Goal: Task Accomplishment & Management: Use online tool/utility

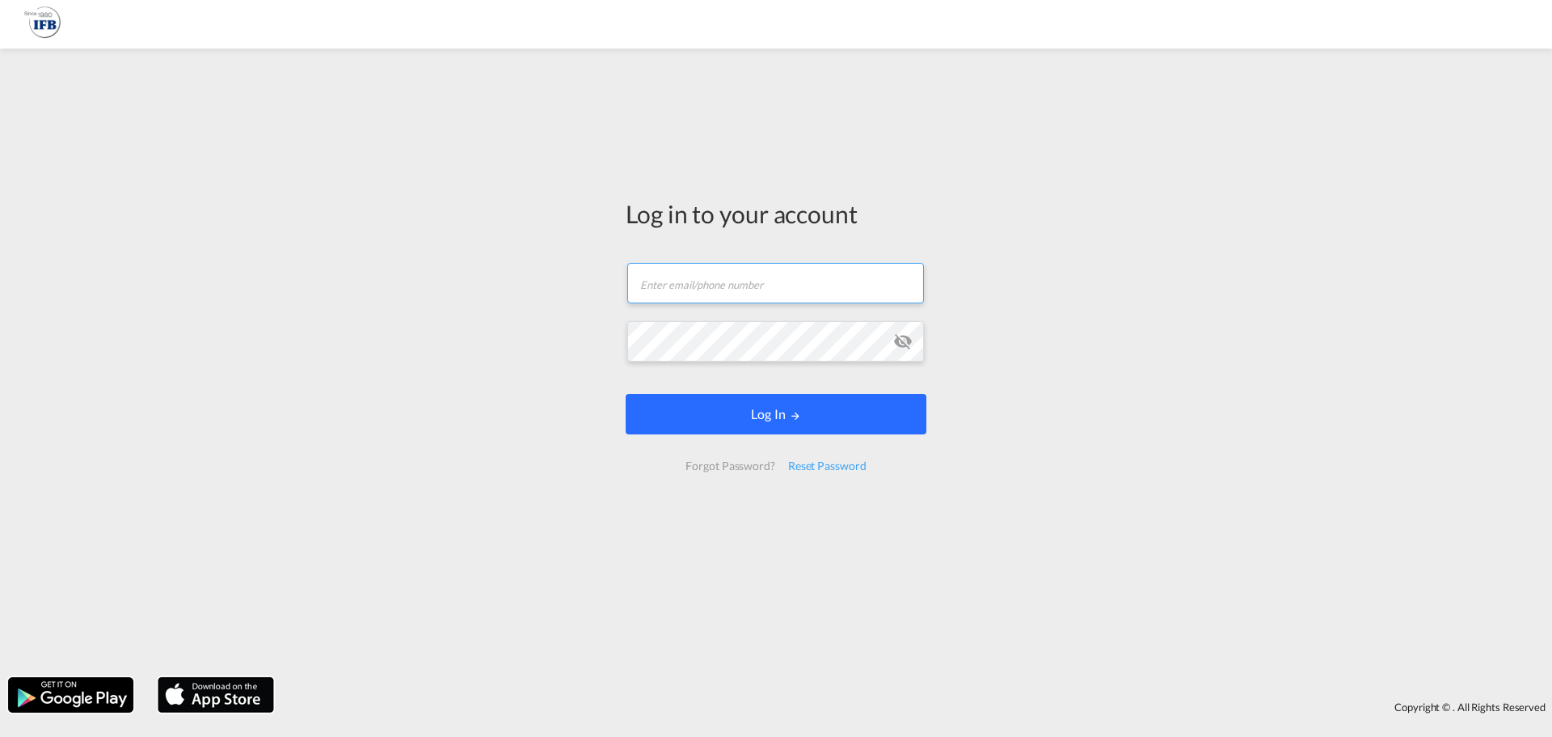
type input "[DOMAIN_NAME][EMAIL_ADDRESS][DOMAIN_NAME]"
click at [762, 428] on button "Log In" at bounding box center [776, 414] width 301 height 40
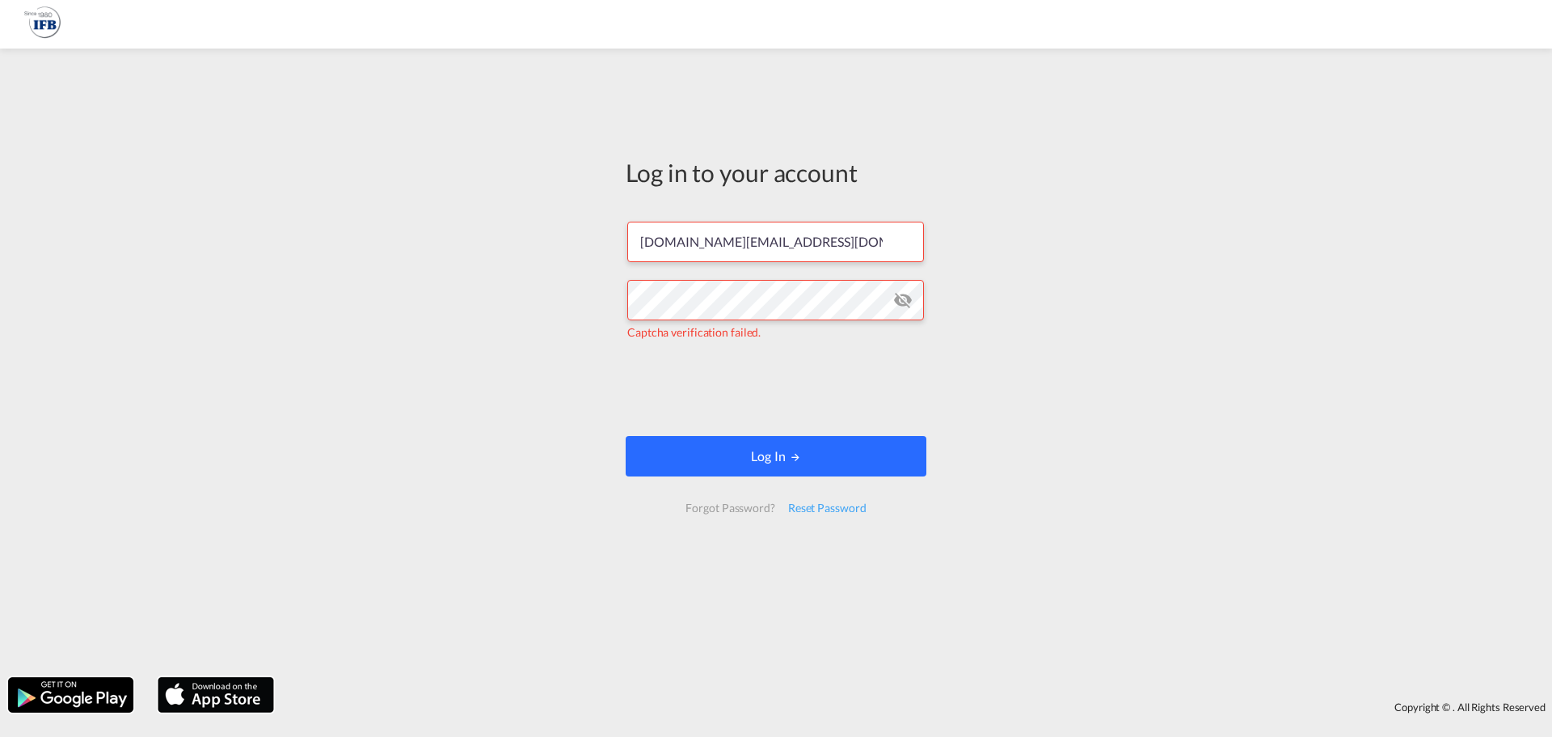
click at [741, 446] on button "Log In" at bounding box center [776, 456] width 301 height 40
click at [754, 454] on button "Log In" at bounding box center [776, 456] width 301 height 40
click at [803, 458] on button "Log In" at bounding box center [776, 456] width 301 height 40
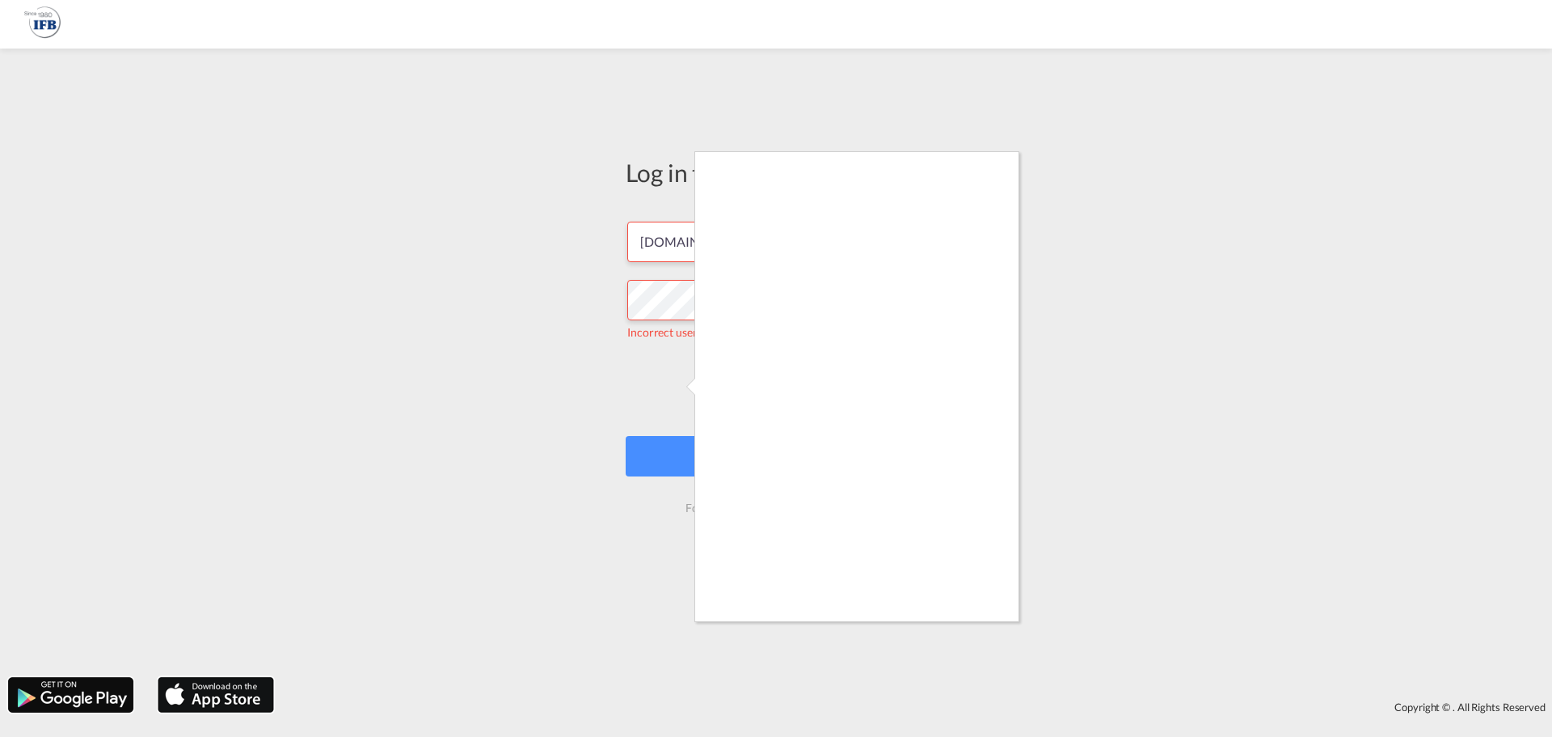
click at [1218, 332] on div at bounding box center [776, 368] width 1552 height 737
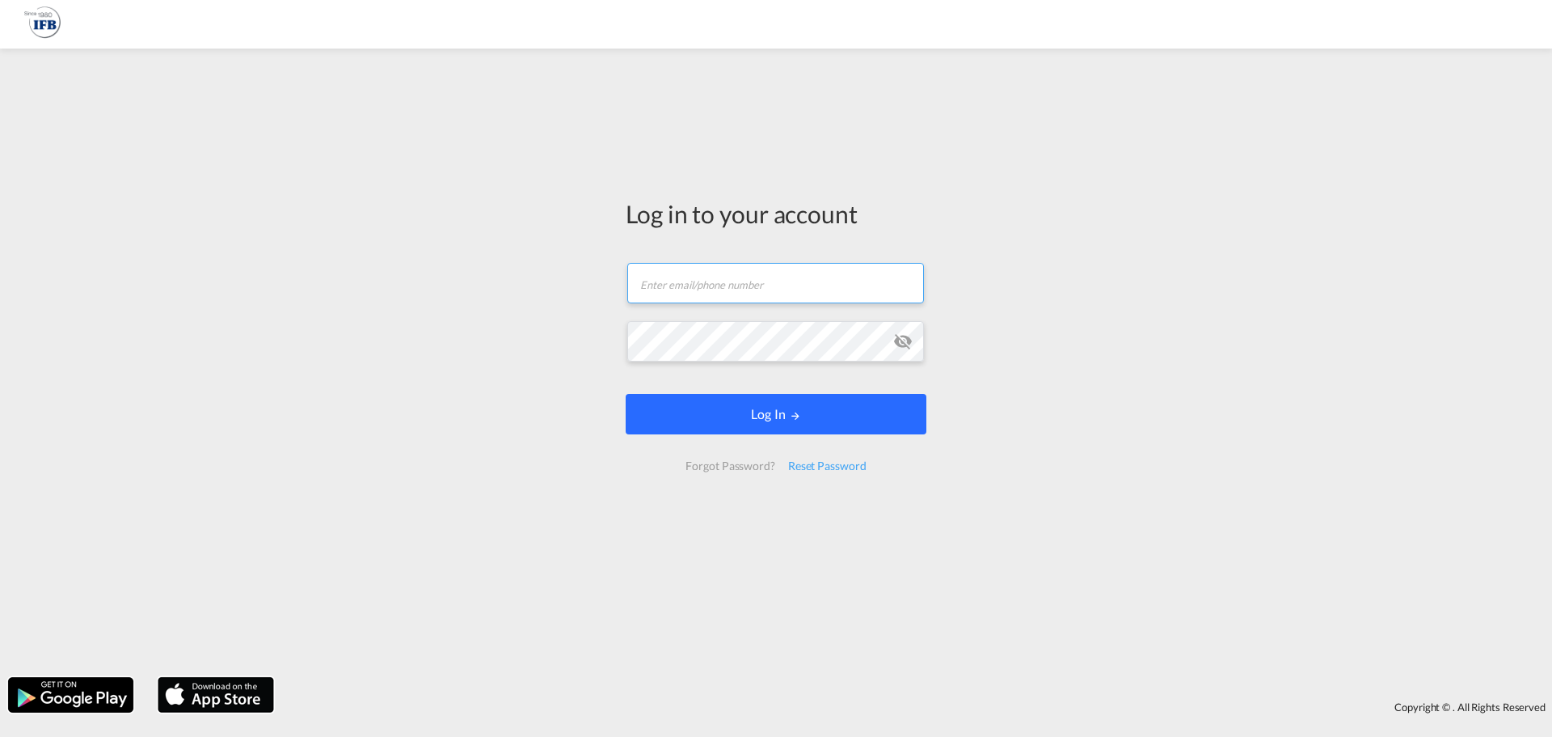
type input "[DOMAIN_NAME][EMAIL_ADDRESS][DOMAIN_NAME]"
click at [738, 403] on button "Log In" at bounding box center [776, 414] width 301 height 40
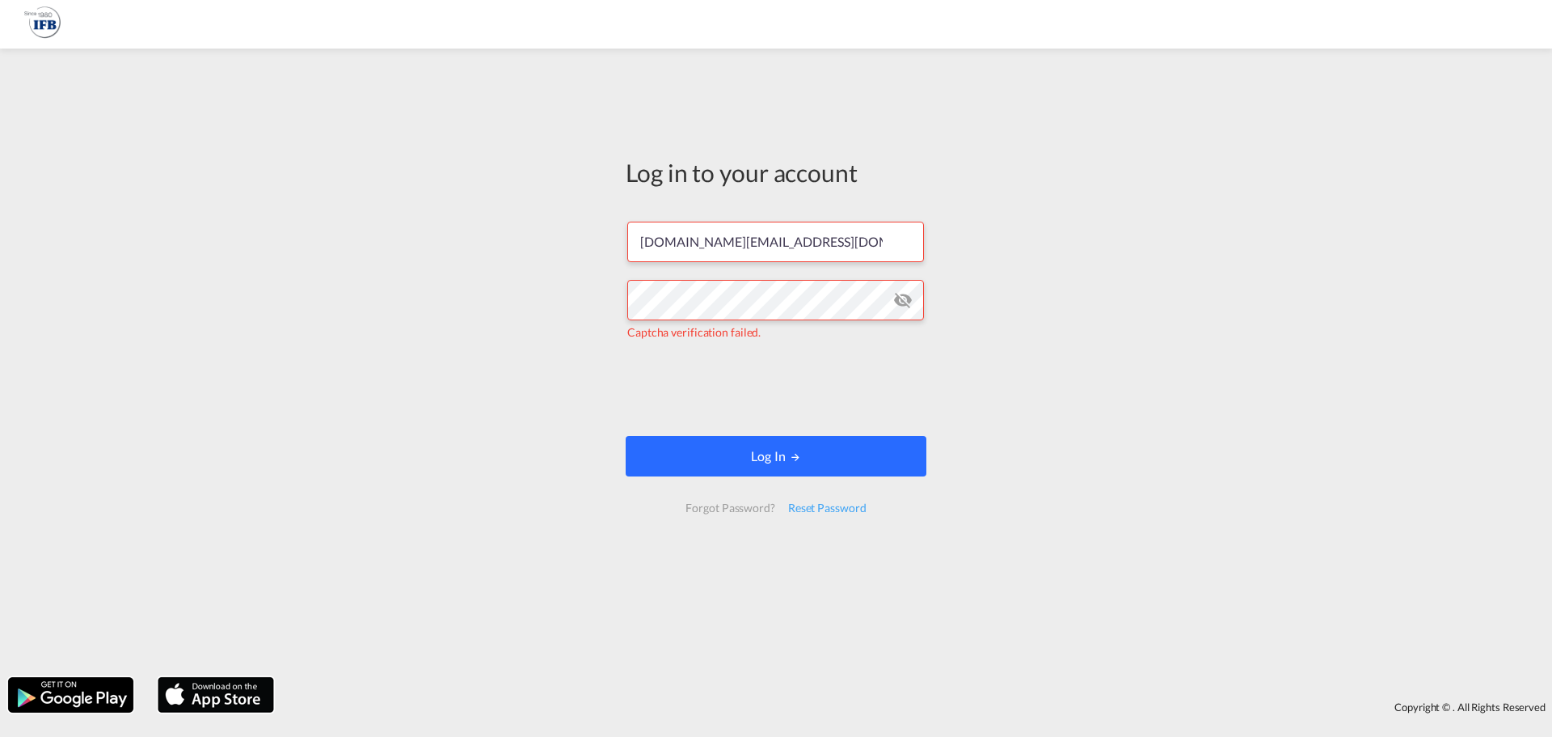
click at [766, 463] on button "Log In" at bounding box center [776, 456] width 301 height 40
click at [800, 243] on input "[DOMAIN_NAME][EMAIL_ADDRESS][DOMAIN_NAME]" at bounding box center [775, 242] width 297 height 40
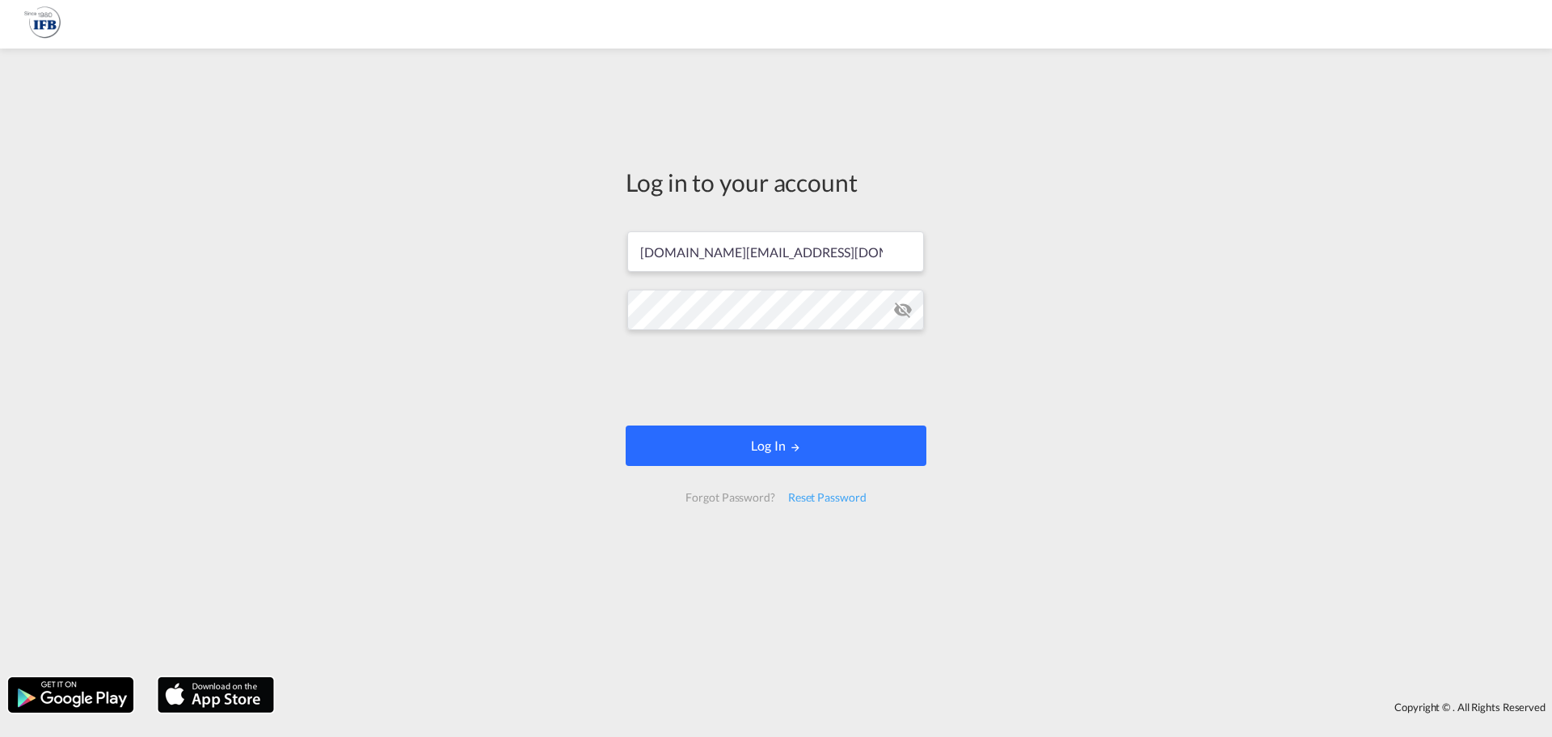
click at [738, 433] on button "Log In" at bounding box center [776, 445] width 301 height 40
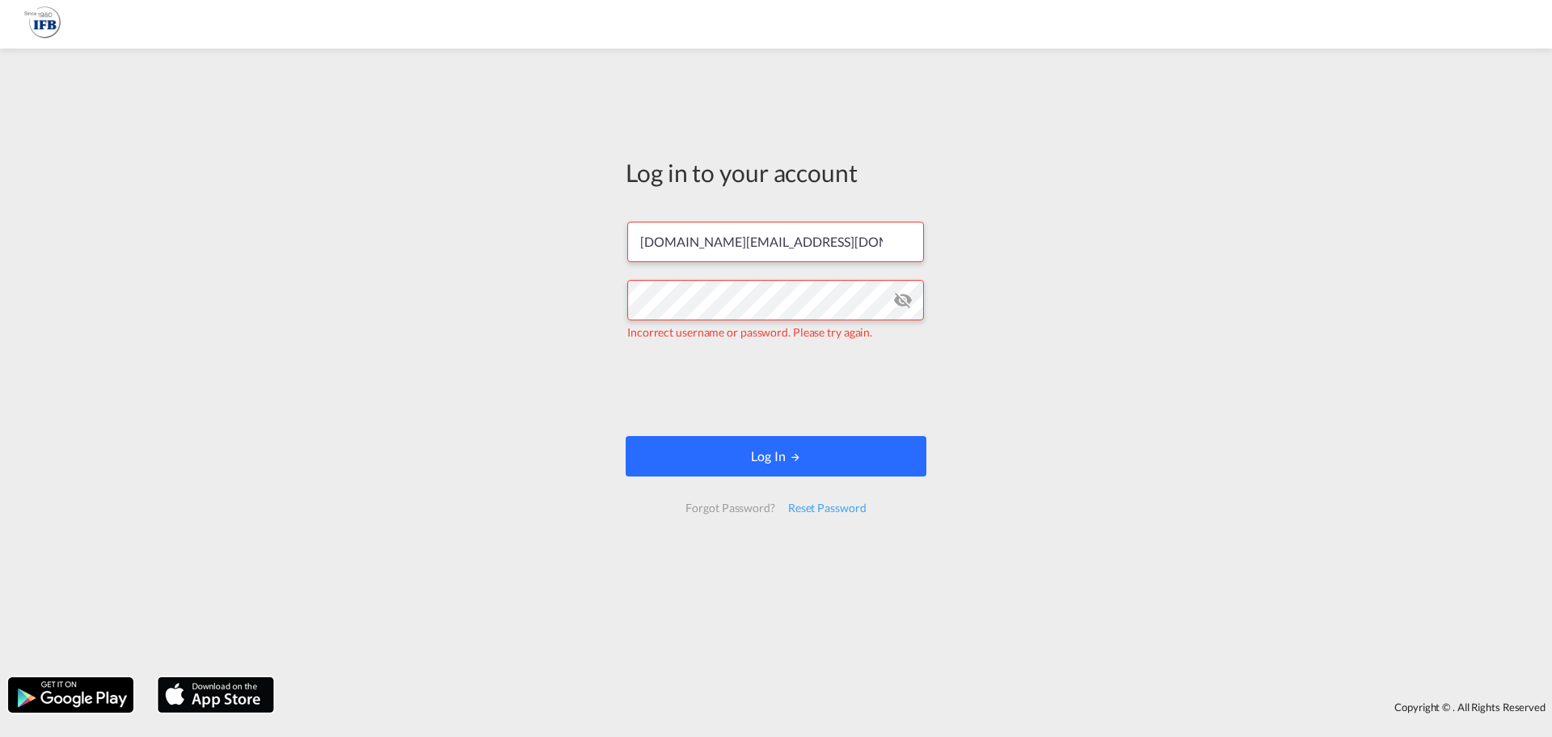
click at [704, 450] on button "Log In" at bounding box center [776, 456] width 301 height 40
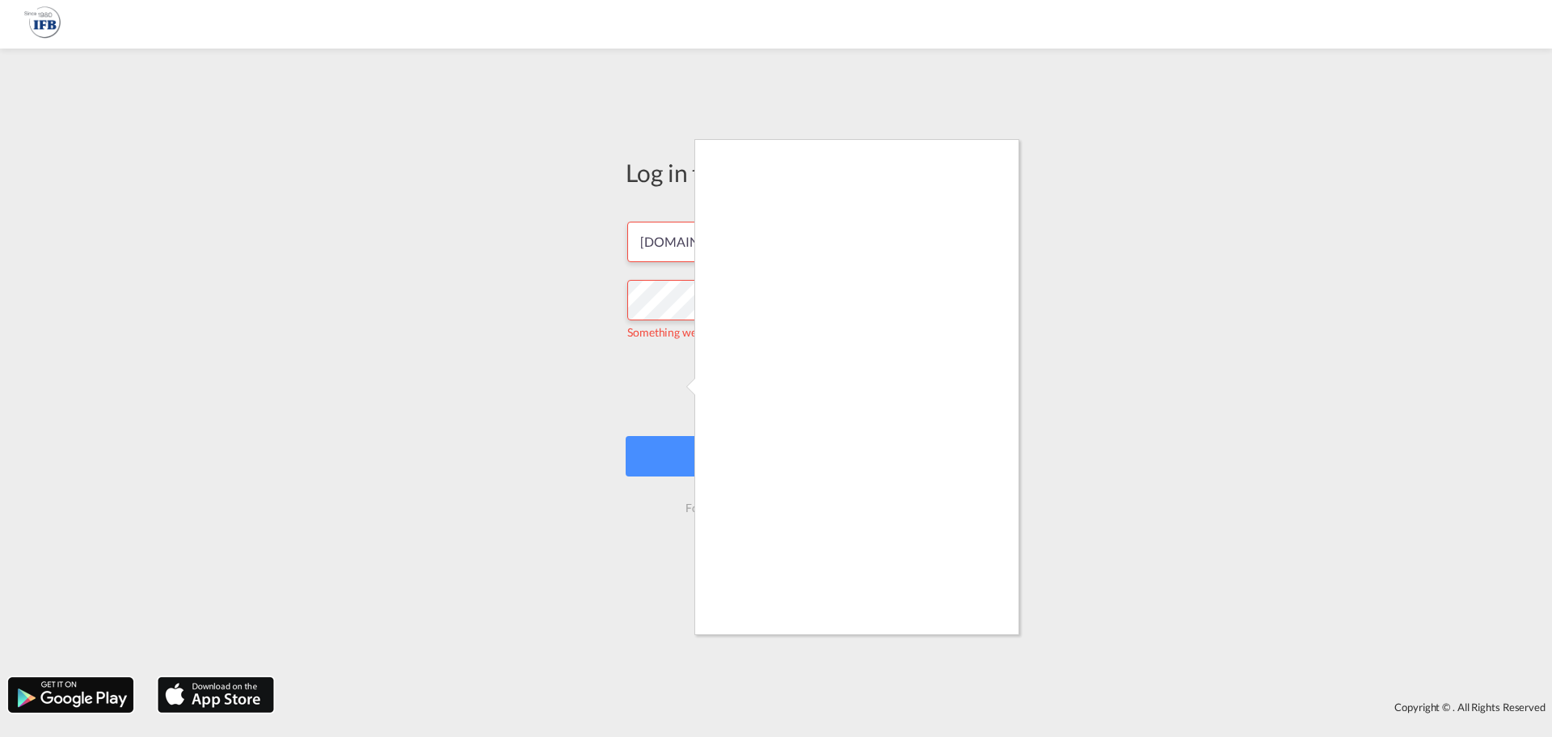
click at [563, 340] on div at bounding box center [776, 368] width 1552 height 737
click at [556, 340] on div at bounding box center [776, 368] width 1552 height 737
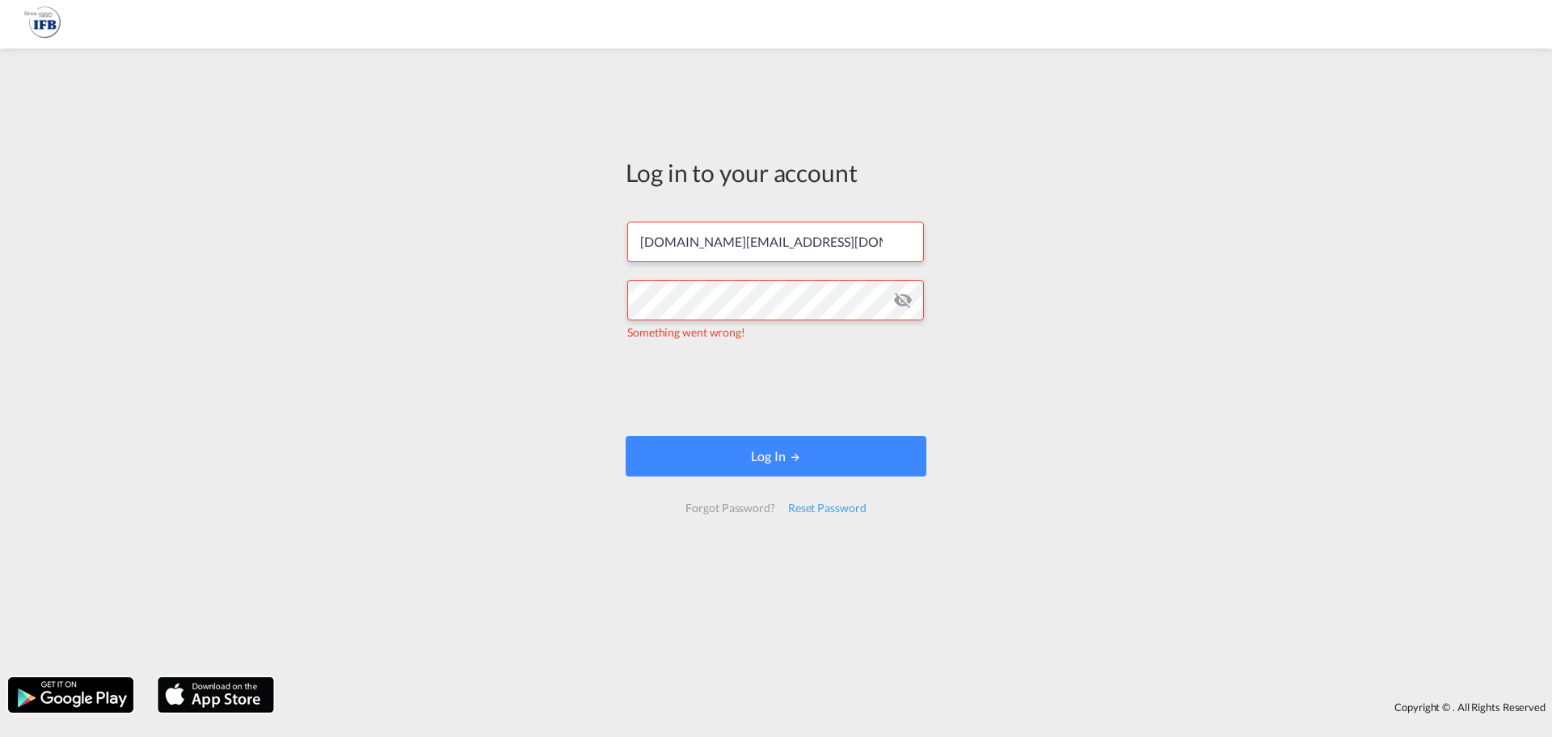
click at [904, 297] on md-icon "icon-eye-off" at bounding box center [902, 299] width 19 height 19
click at [905, 297] on md-icon "icon-eye-off" at bounding box center [902, 299] width 19 height 19
click at [754, 456] on button "Log In" at bounding box center [776, 456] width 301 height 40
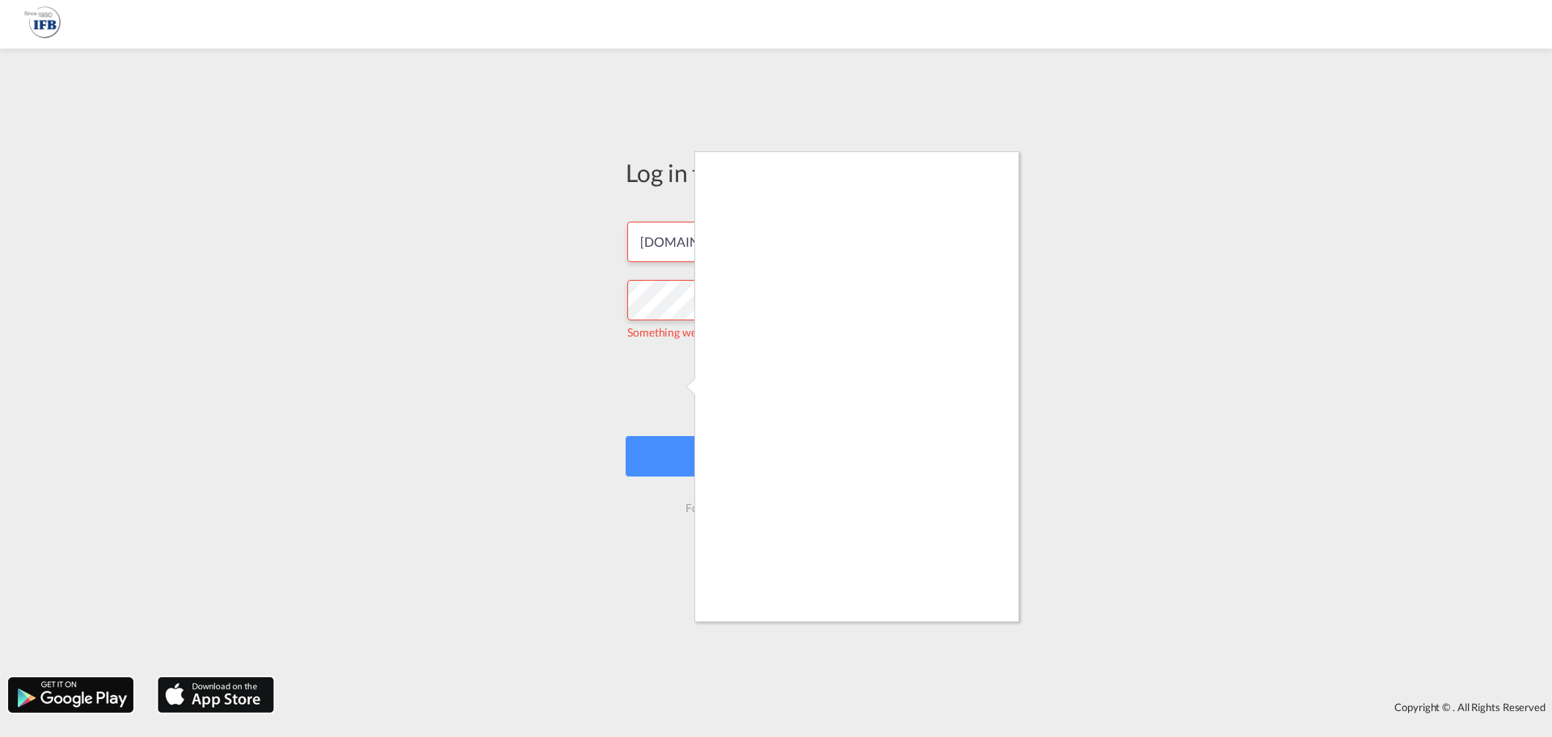
click at [673, 386] on div at bounding box center [776, 368] width 1552 height 737
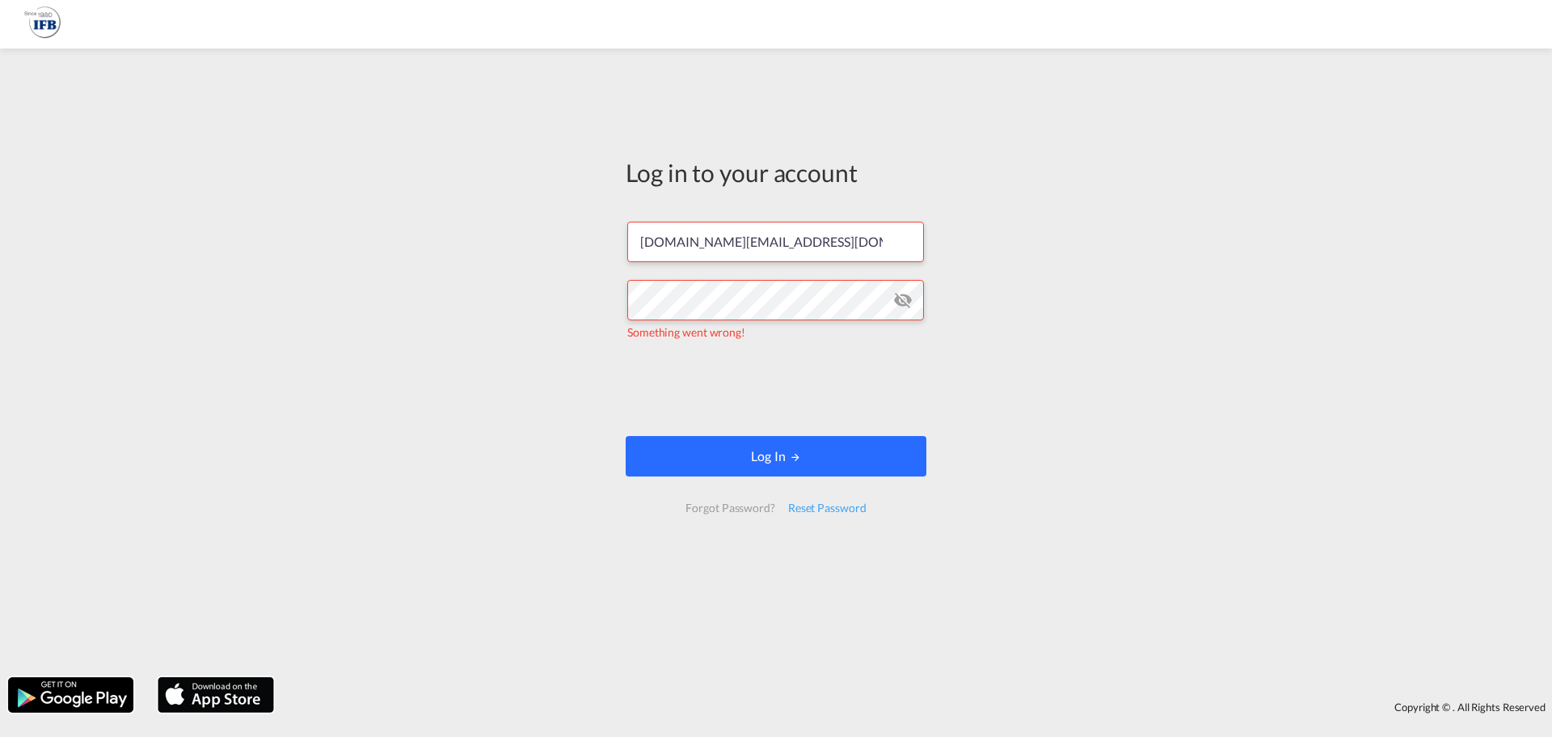
click at [783, 457] on button "Log In" at bounding box center [776, 456] width 301 height 40
click at [433, 325] on div "Log in to your account [DOMAIN_NAME][EMAIL_ADDRESS][DOMAIN_NAME] Something went…" at bounding box center [776, 363] width 1552 height 612
click at [907, 304] on md-icon "icon-eye-off" at bounding box center [902, 299] width 19 height 19
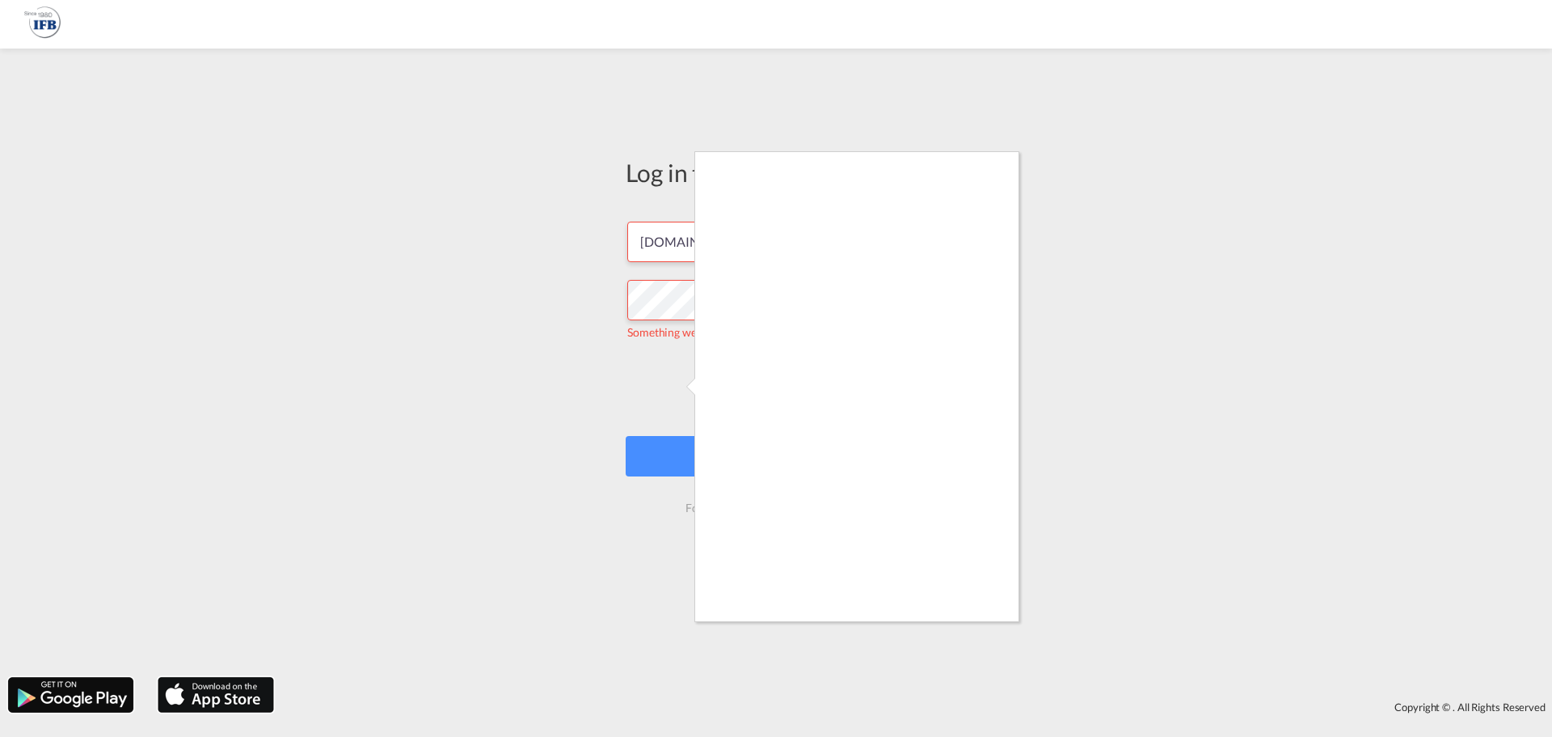
click at [682, 393] on div at bounding box center [776, 368] width 1552 height 737
click at [602, 374] on div at bounding box center [776, 368] width 1552 height 737
click at [1206, 510] on div at bounding box center [776, 368] width 1552 height 737
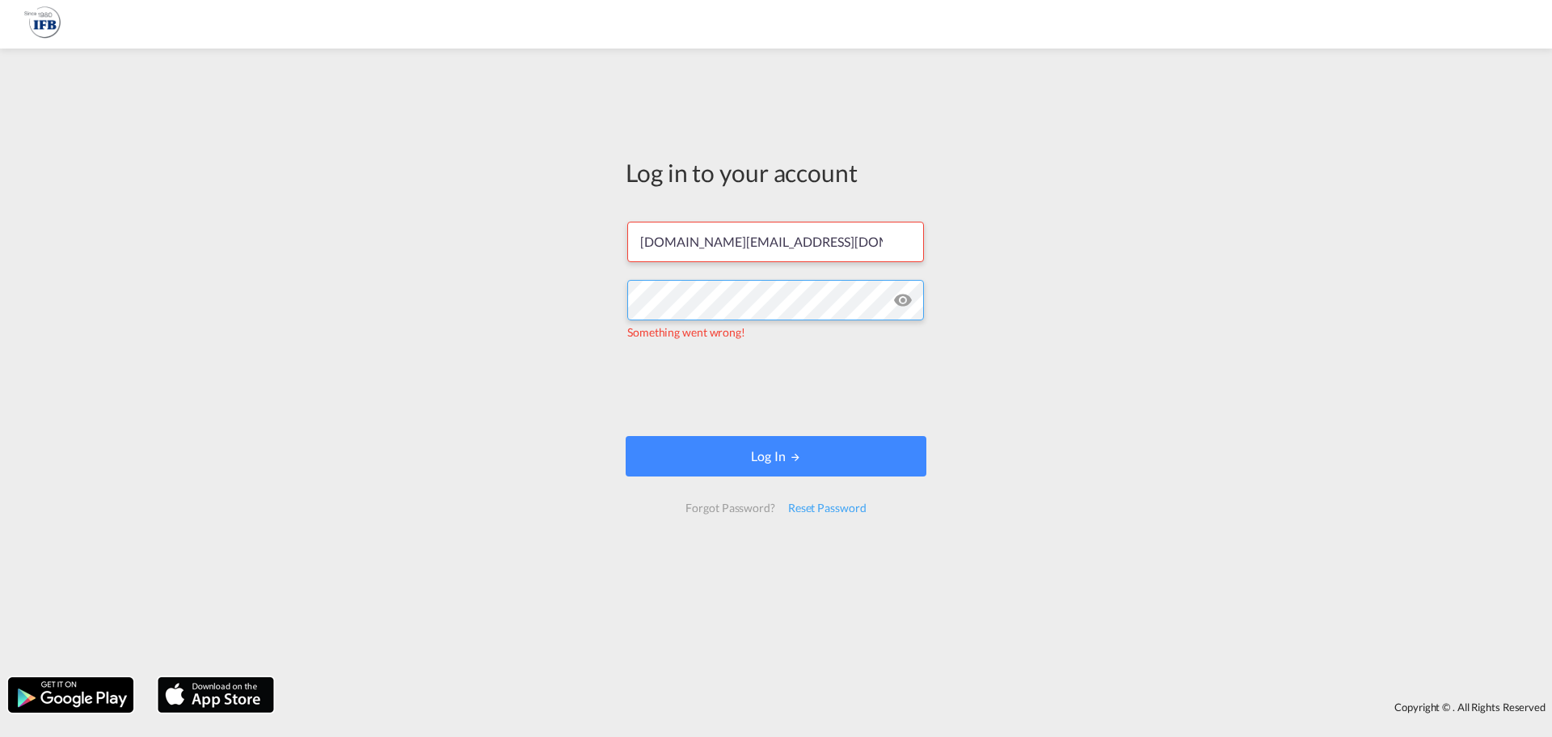
click at [524, 296] on div "Log in to your account [DOMAIN_NAME][EMAIL_ADDRESS][DOMAIN_NAME] Something went…" at bounding box center [776, 363] width 1552 height 612
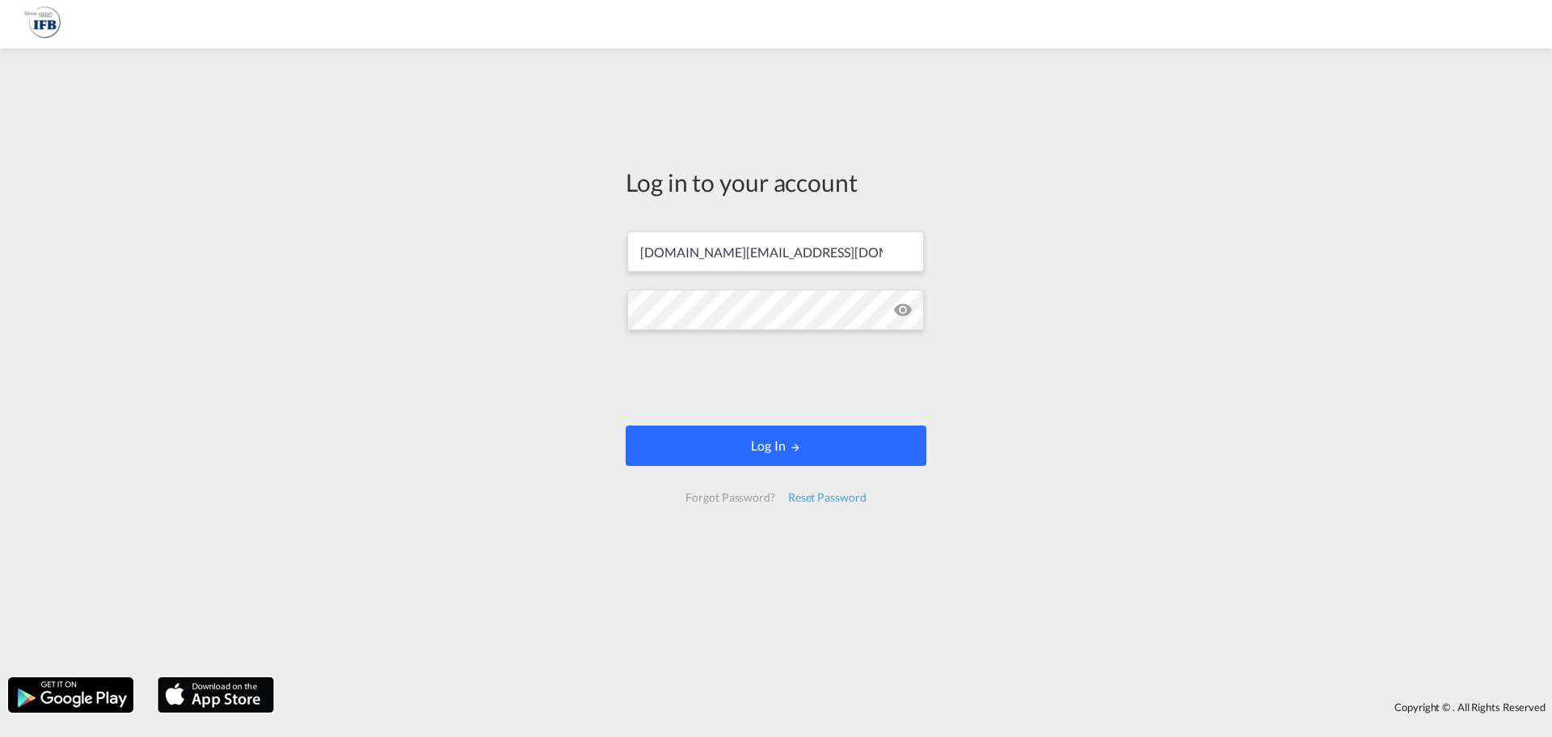
click at [764, 450] on button "Log In" at bounding box center [776, 445] width 301 height 40
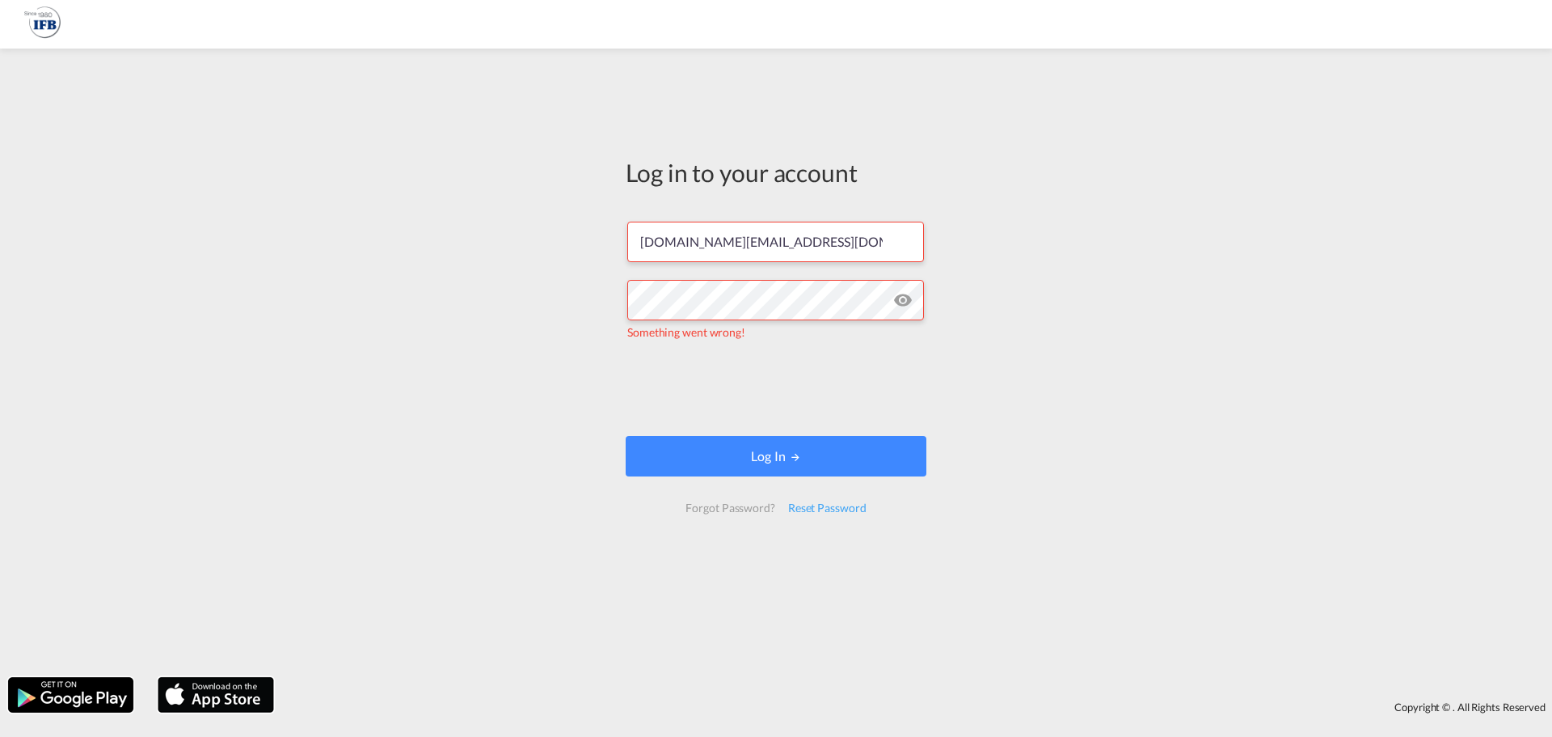
click at [912, 303] on md-icon "icon-eye-off" at bounding box center [902, 299] width 19 height 19
click at [901, 302] on md-icon "icon-eye-off" at bounding box center [902, 299] width 19 height 19
click at [458, 296] on div "Log in to your account [DOMAIN_NAME][EMAIL_ADDRESS][DOMAIN_NAME] Something went…" at bounding box center [776, 363] width 1552 height 612
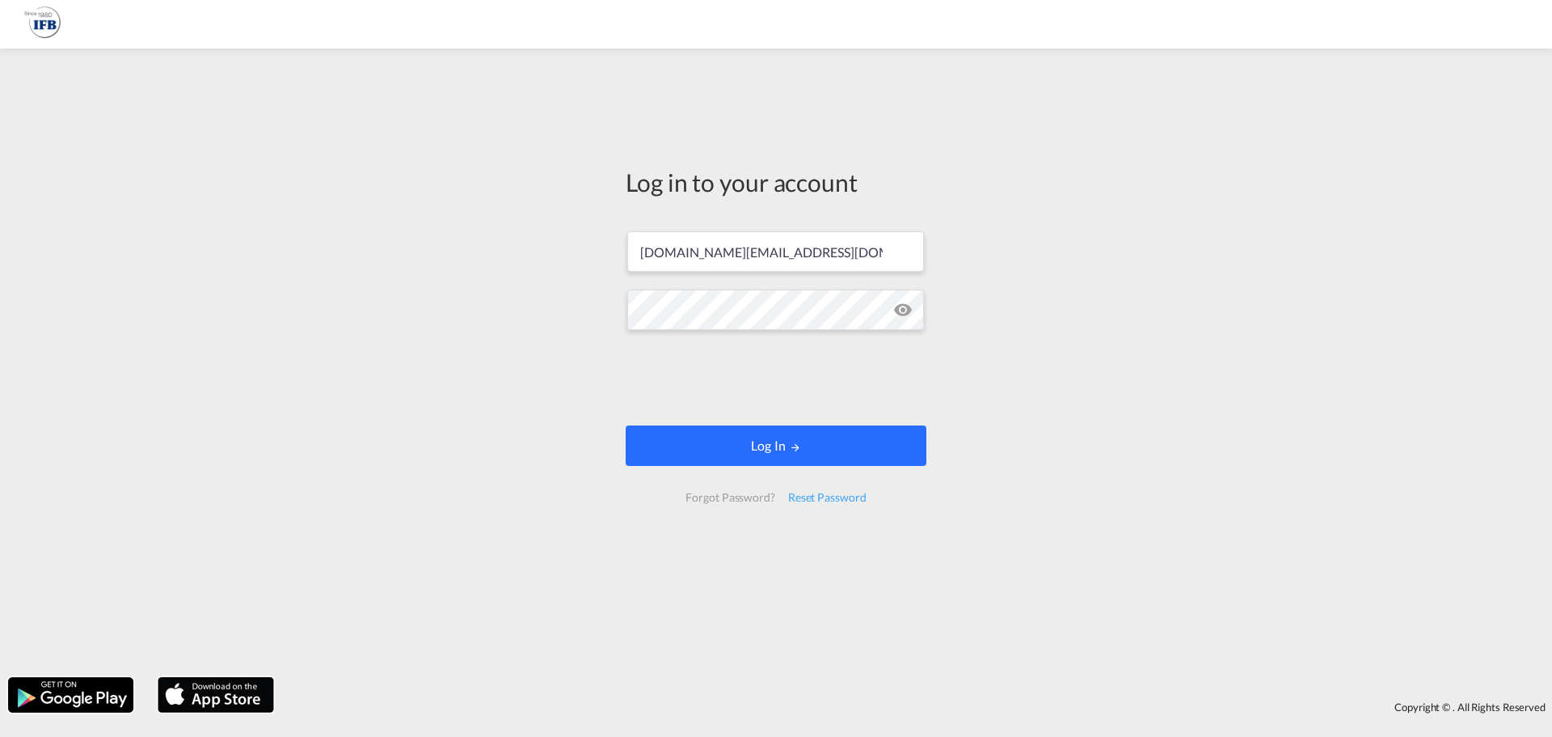
click at [733, 445] on button "Log In" at bounding box center [776, 445] width 301 height 40
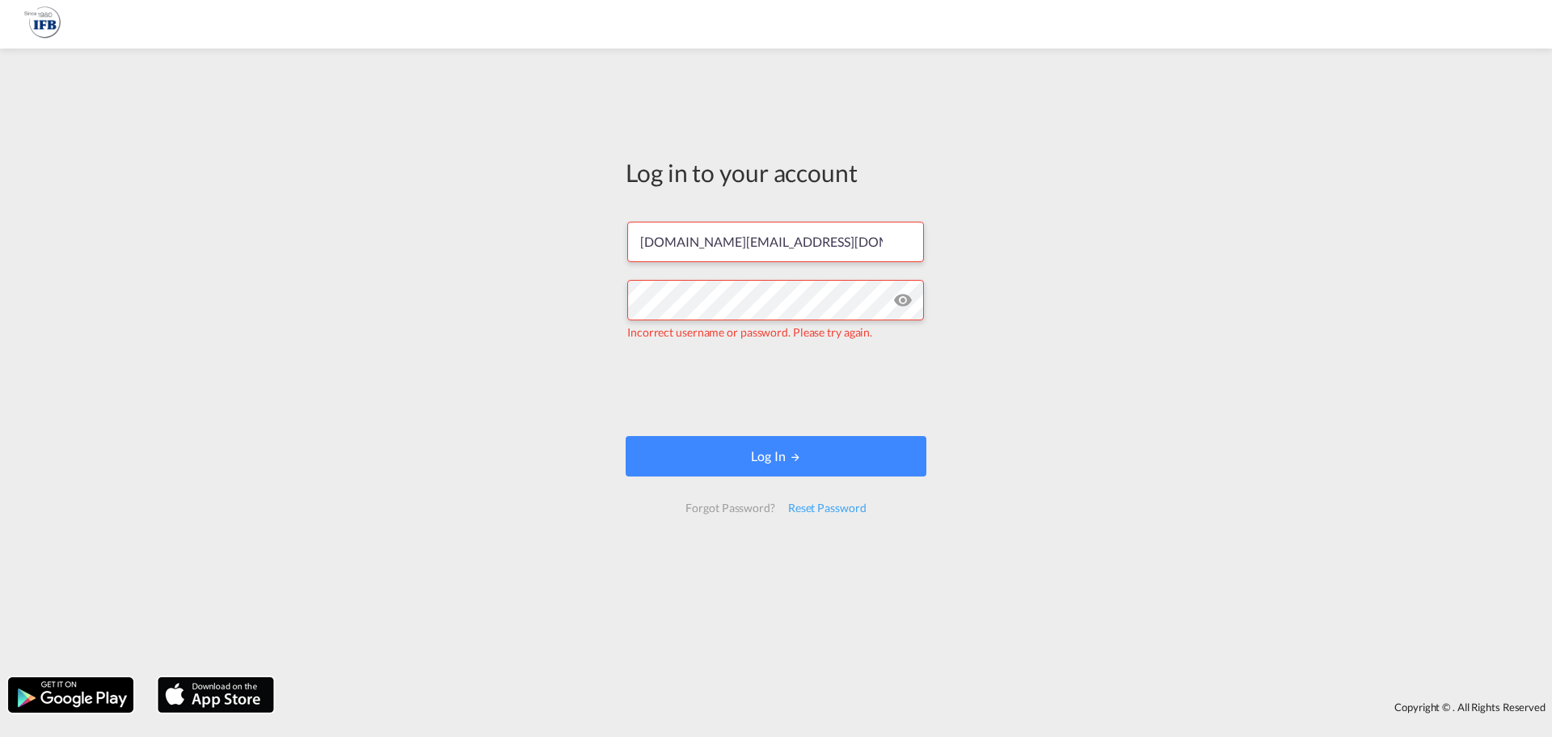
click at [904, 303] on md-icon "icon-eye-off" at bounding box center [902, 299] width 19 height 19
click at [394, 298] on div "Log in to your account [DOMAIN_NAME][EMAIL_ADDRESS][DOMAIN_NAME] Incorrect user…" at bounding box center [776, 363] width 1552 height 612
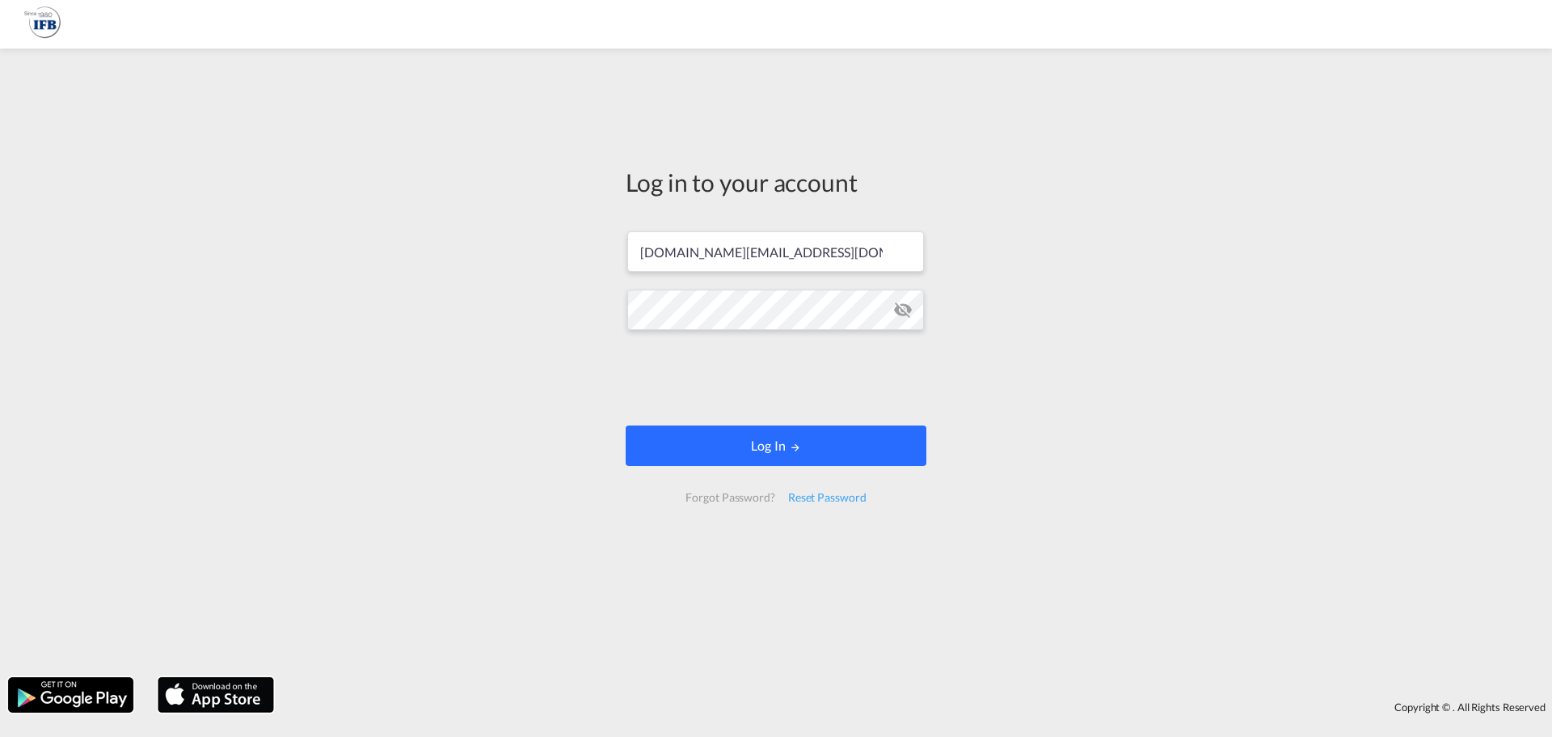
click at [749, 442] on button "Log In" at bounding box center [776, 445] width 301 height 40
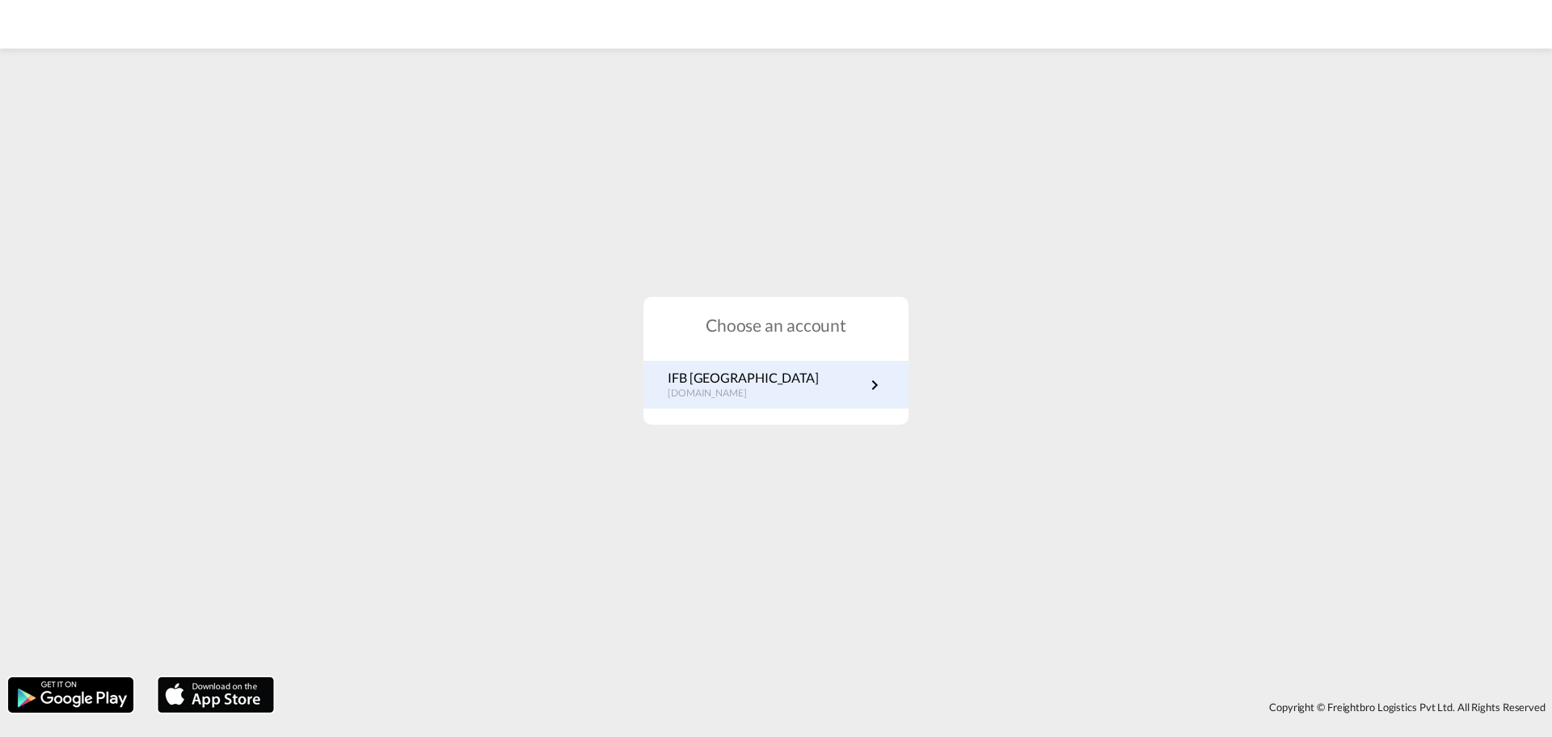
click at [724, 384] on p "IFB [GEOGRAPHIC_DATA]" at bounding box center [743, 378] width 151 height 18
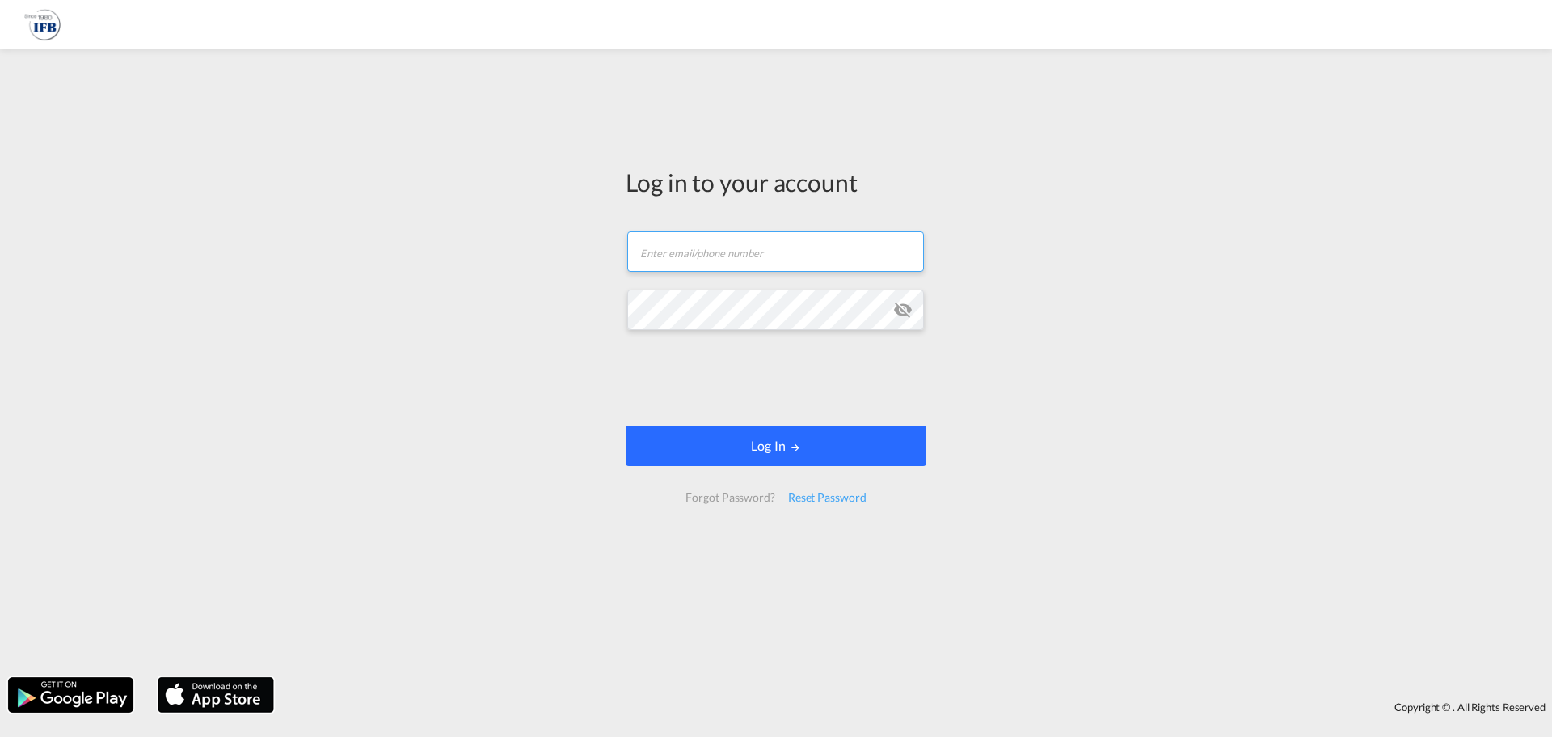
type input "[DOMAIN_NAME][EMAIL_ADDRESS][DOMAIN_NAME]"
click at [717, 445] on button "Log In" at bounding box center [776, 445] width 301 height 40
click at [697, 433] on button "Log In" at bounding box center [776, 445] width 301 height 40
click at [773, 443] on button "Log In" at bounding box center [776, 445] width 301 height 40
click at [772, 445] on button "Log In" at bounding box center [776, 445] width 301 height 40
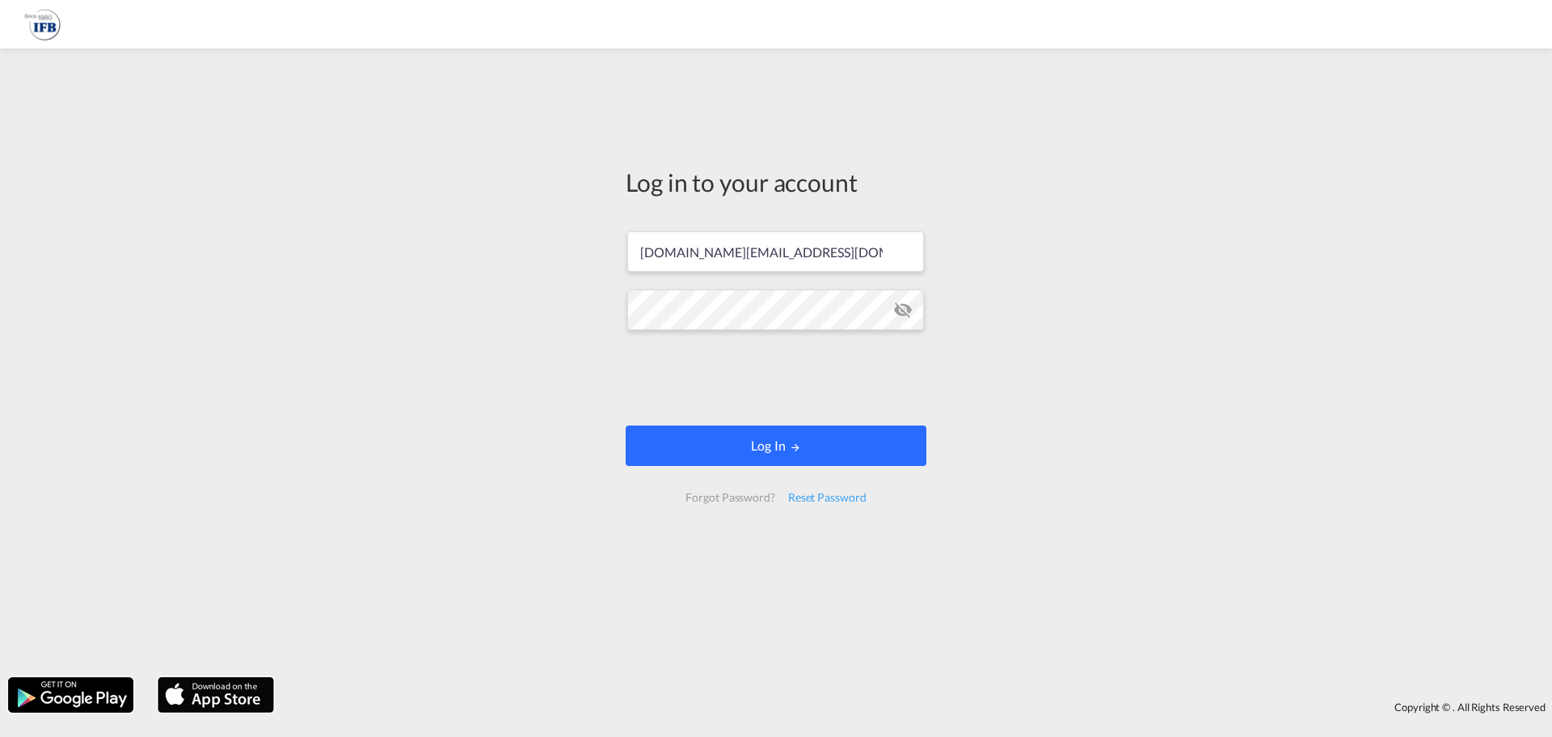
click at [772, 445] on button "Log In" at bounding box center [776, 445] width 301 height 40
click at [780, 444] on button "Log In" at bounding box center [776, 445] width 301 height 40
click at [750, 456] on button "Log In" at bounding box center [776, 445] width 301 height 40
click at [769, 440] on button "Log In" at bounding box center [776, 445] width 301 height 40
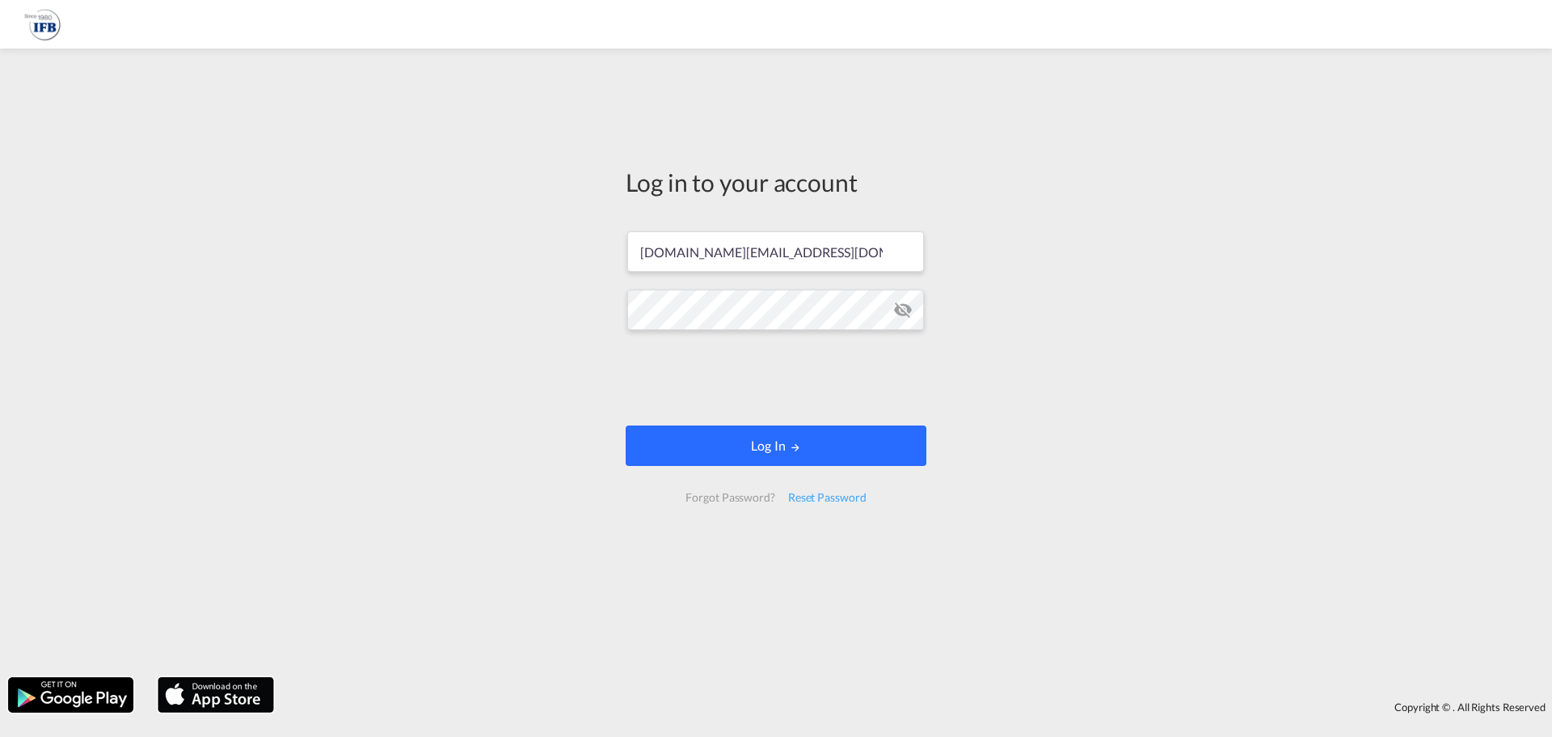
click at [769, 440] on button "Log In" at bounding box center [776, 445] width 301 height 40
